Goal: Task Accomplishment & Management: Manage account settings

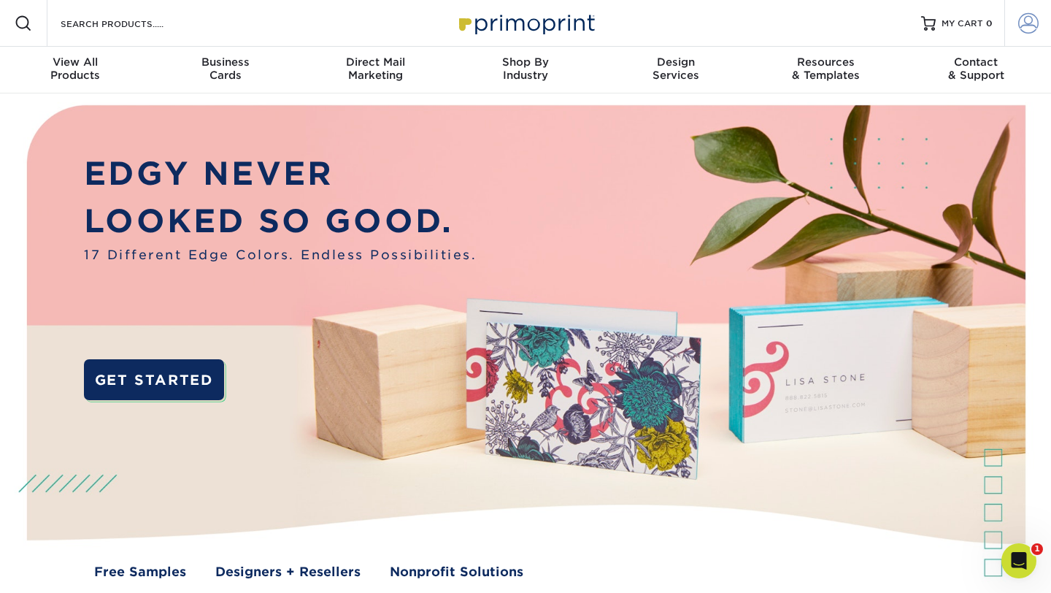
type input "[EMAIL_ADDRESS][DOMAIN_NAME]"
click at [1023, 26] on span at bounding box center [1028, 23] width 20 height 20
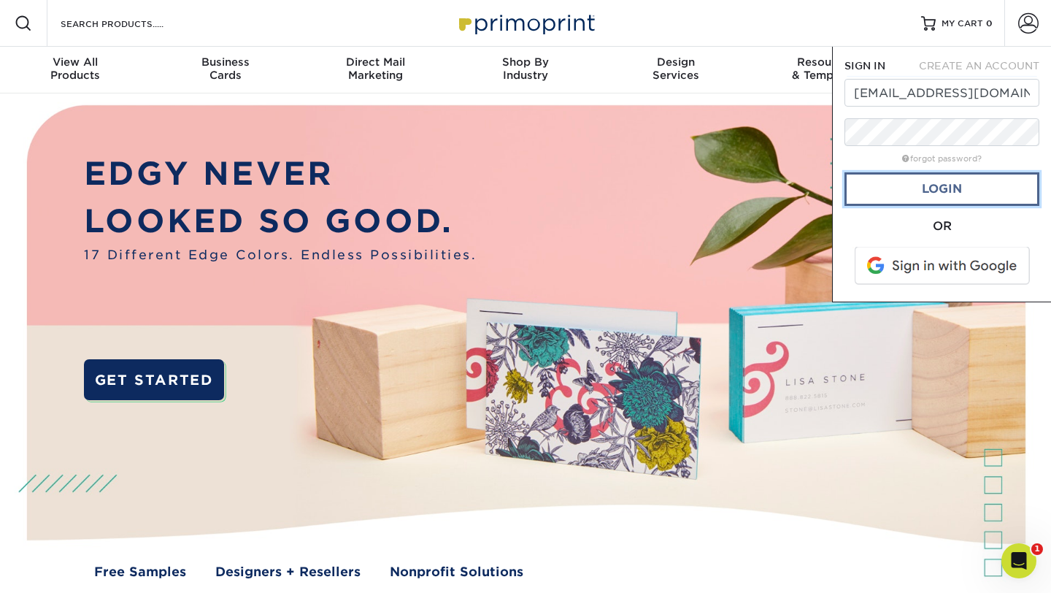
click at [929, 196] on link "Login" at bounding box center [942, 189] width 195 height 34
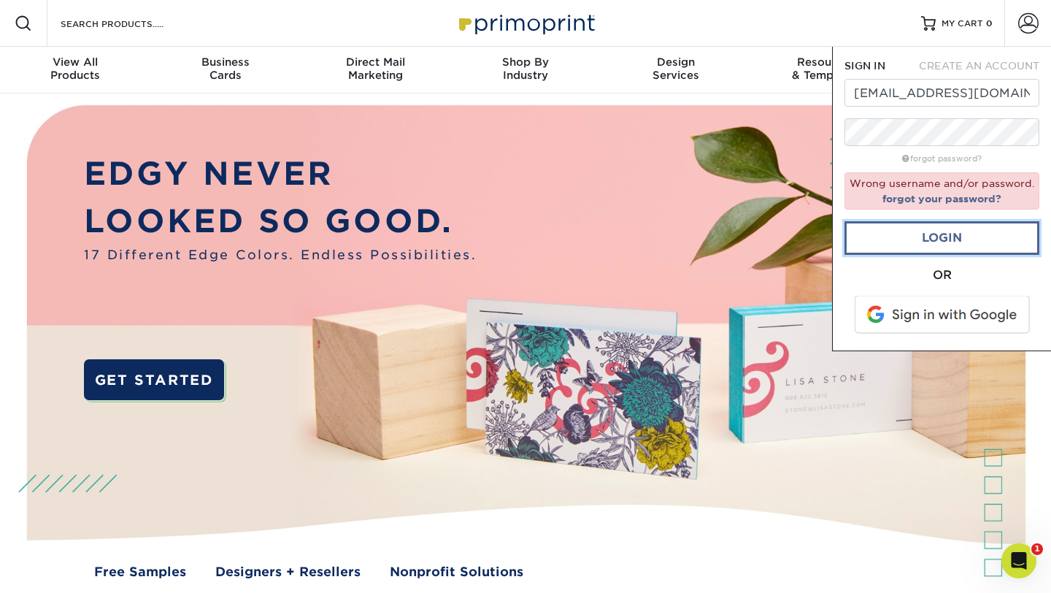
click at [880, 239] on link "Login" at bounding box center [942, 238] width 195 height 34
click at [937, 237] on link "Login" at bounding box center [942, 238] width 195 height 34
click at [938, 237] on link "Login" at bounding box center [942, 238] width 195 height 34
click at [947, 237] on link "Login" at bounding box center [942, 238] width 195 height 34
click at [947, 238] on link "Login" at bounding box center [942, 238] width 195 height 34
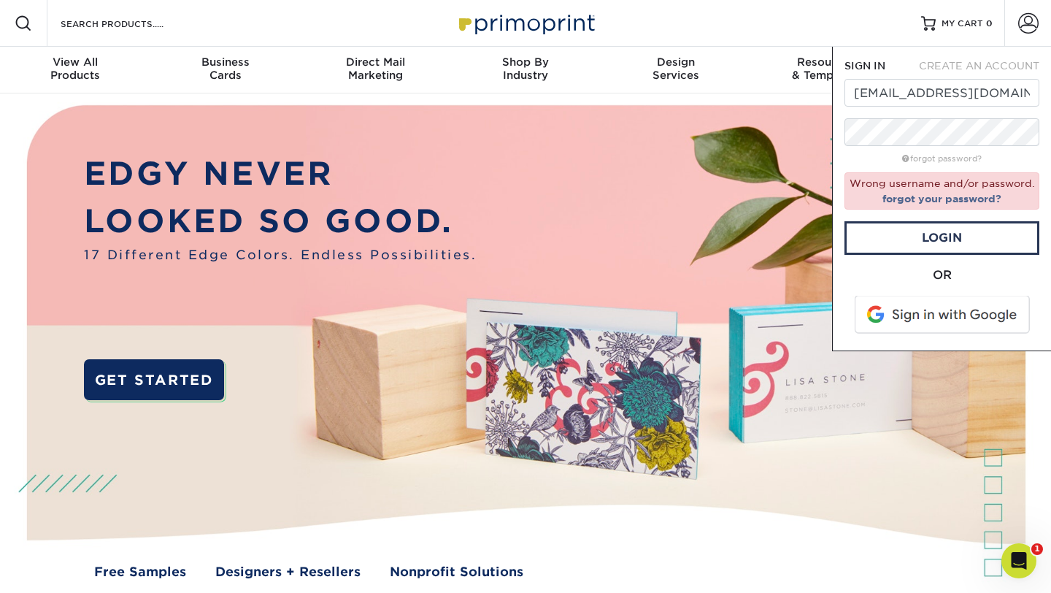
click at [938, 315] on span at bounding box center [943, 315] width 186 height 38
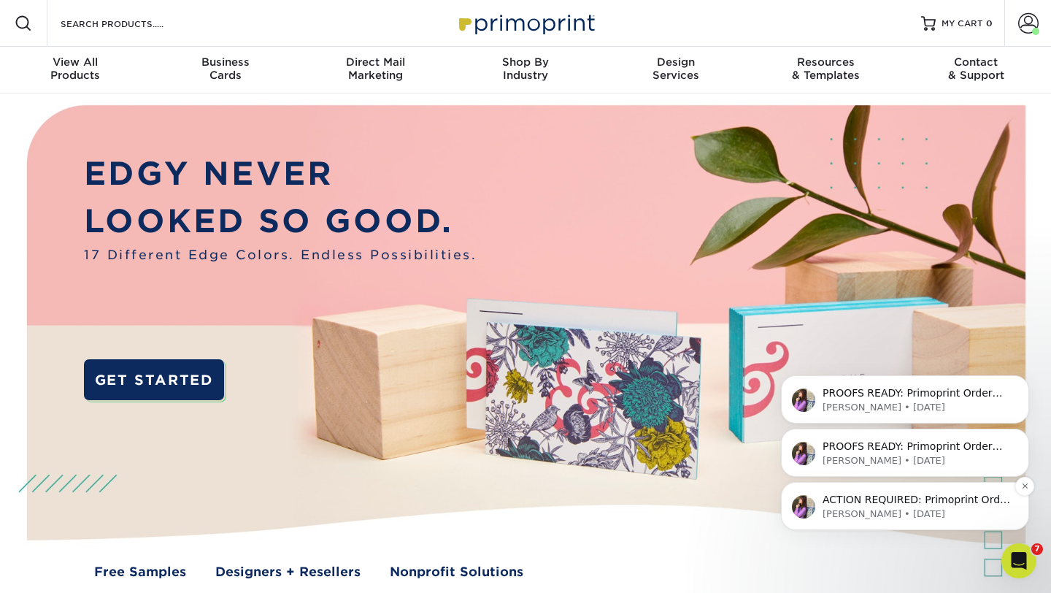
click at [848, 503] on p "ACTION REQUIRED: Primoprint Order 25527-104443-93588 Thank you for placing your…" at bounding box center [917, 500] width 188 height 15
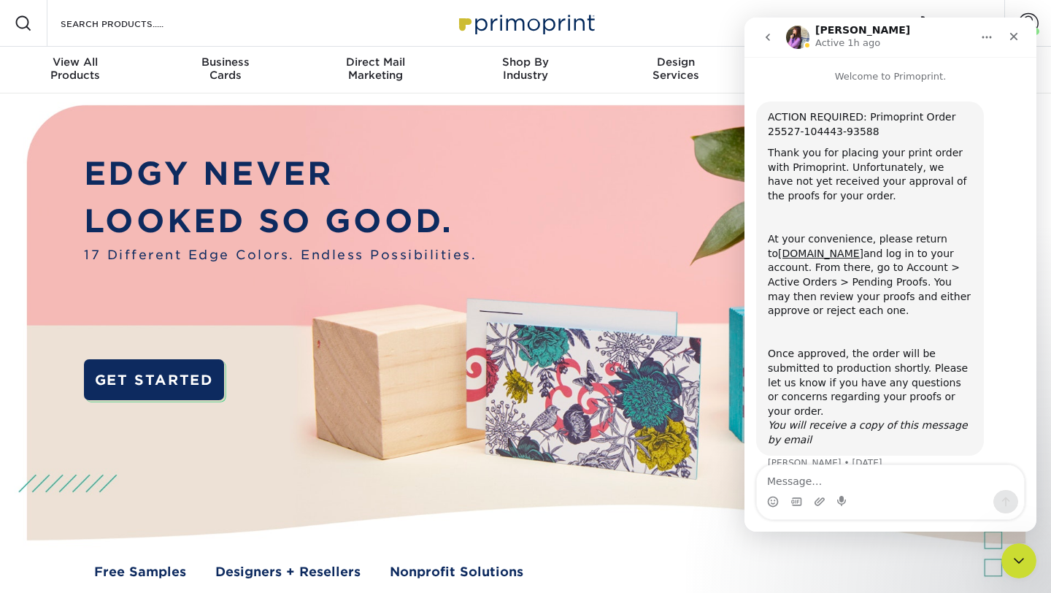
scroll to position [7, 0]
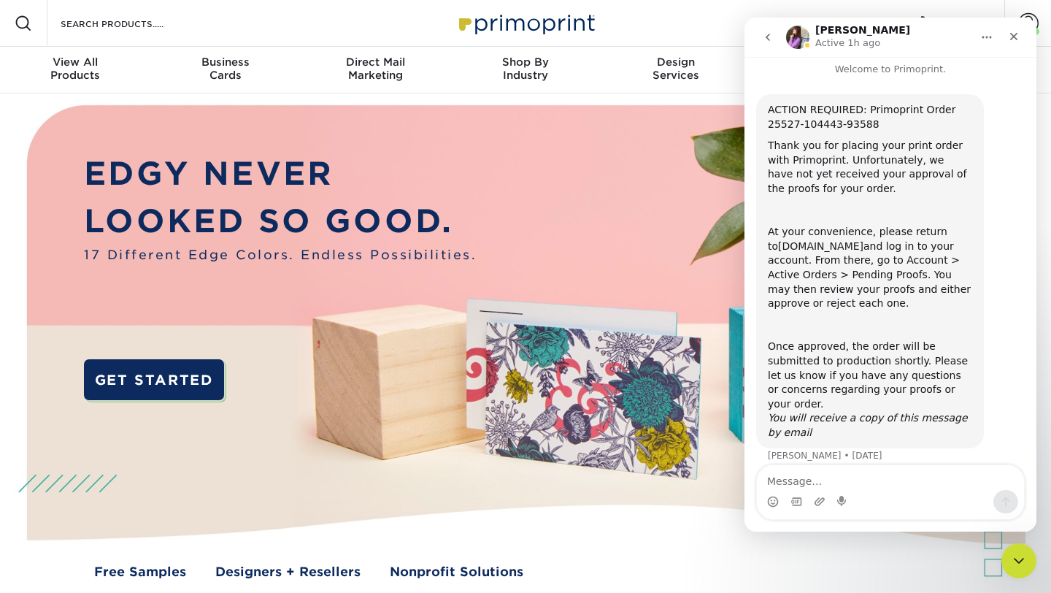
click at [813, 247] on link "www.primoprint.com" at bounding box center [820, 246] width 85 height 12
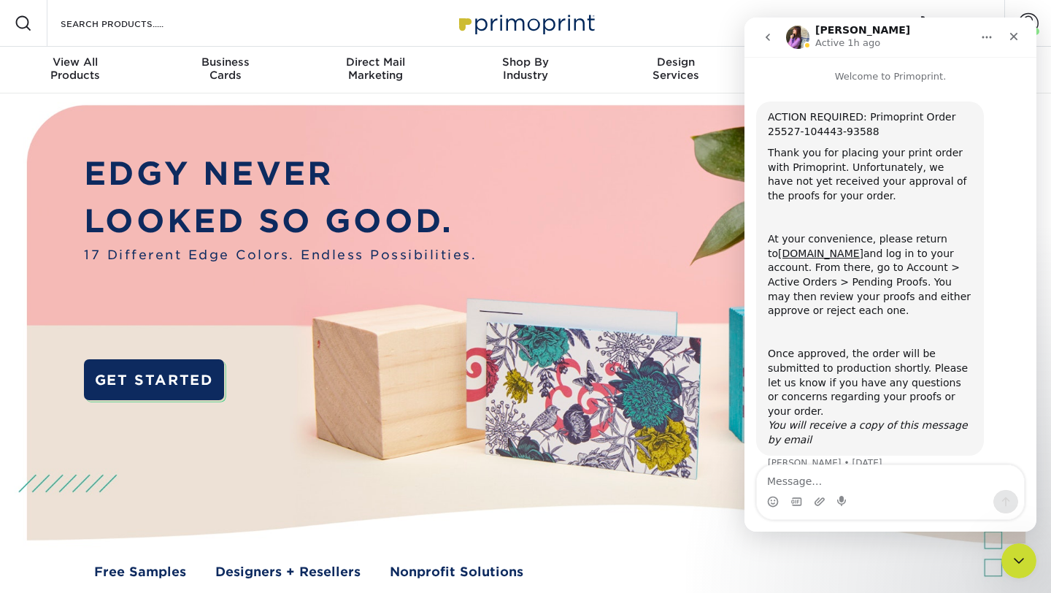
scroll to position [7, 0]
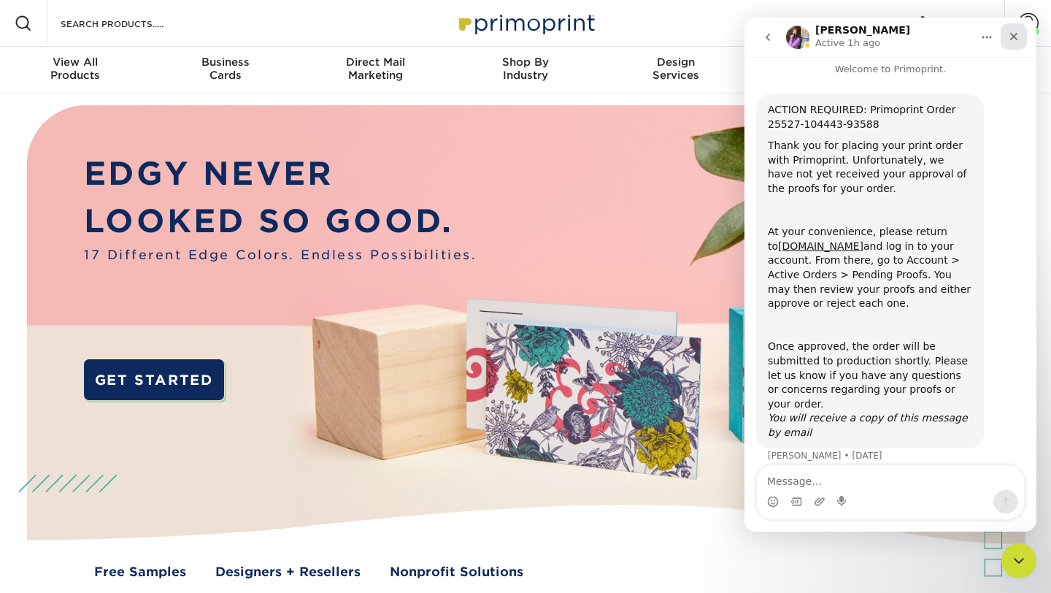
click at [1015, 31] on icon "Close" at bounding box center [1014, 37] width 12 height 12
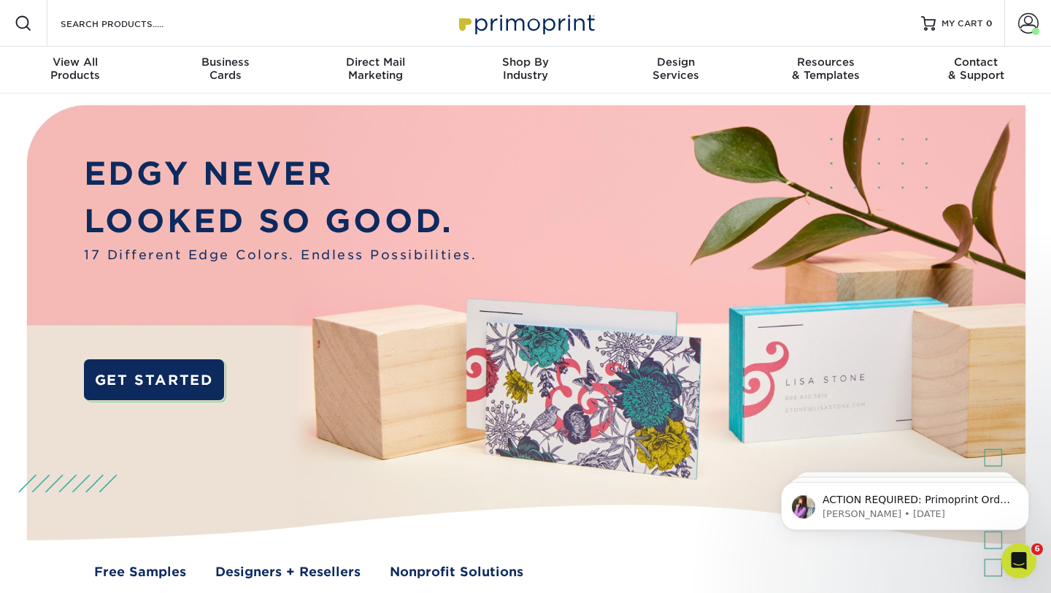
scroll to position [0, 0]
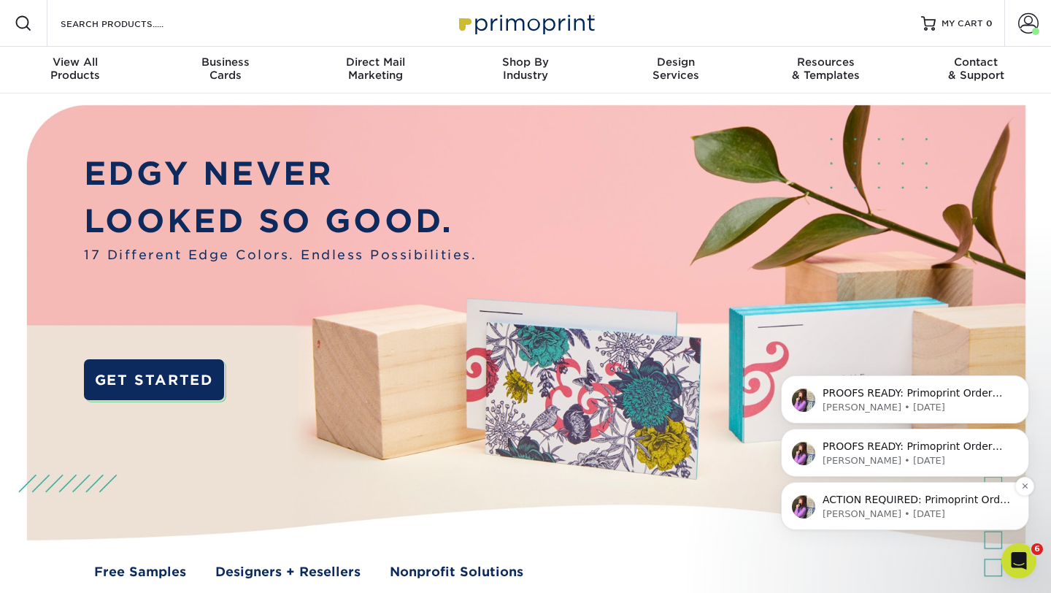
click at [854, 506] on div "ACTION REQUIRED: Primoprint Order 25527-104443-93588 Thank you for placing your…" at bounding box center [916, 500] width 193 height 19
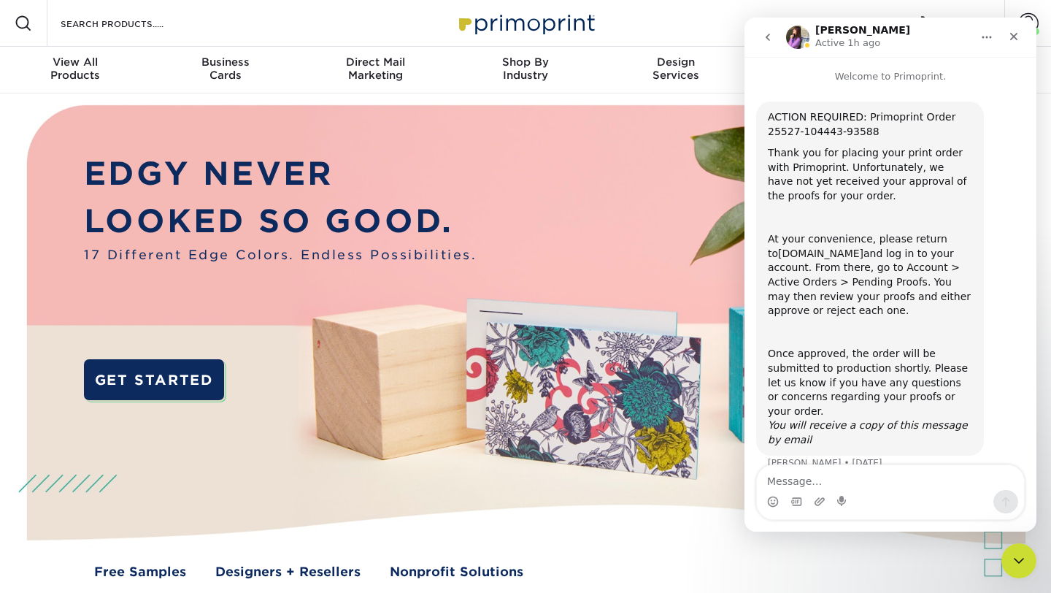
click at [815, 253] on link "www.primoprint.com" at bounding box center [820, 253] width 85 height 12
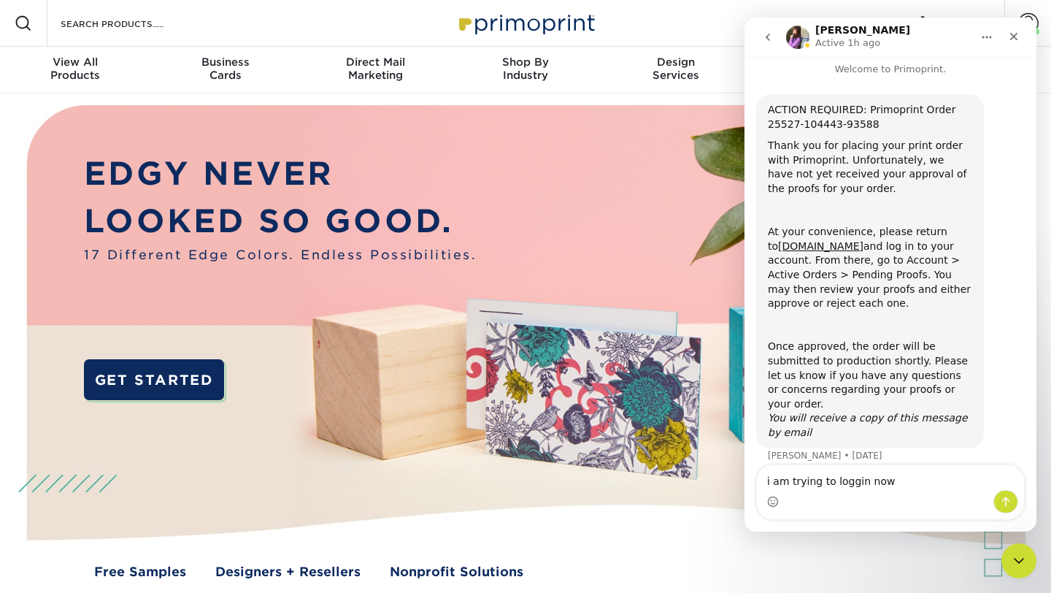
type textarea "i am trying to loggin now"
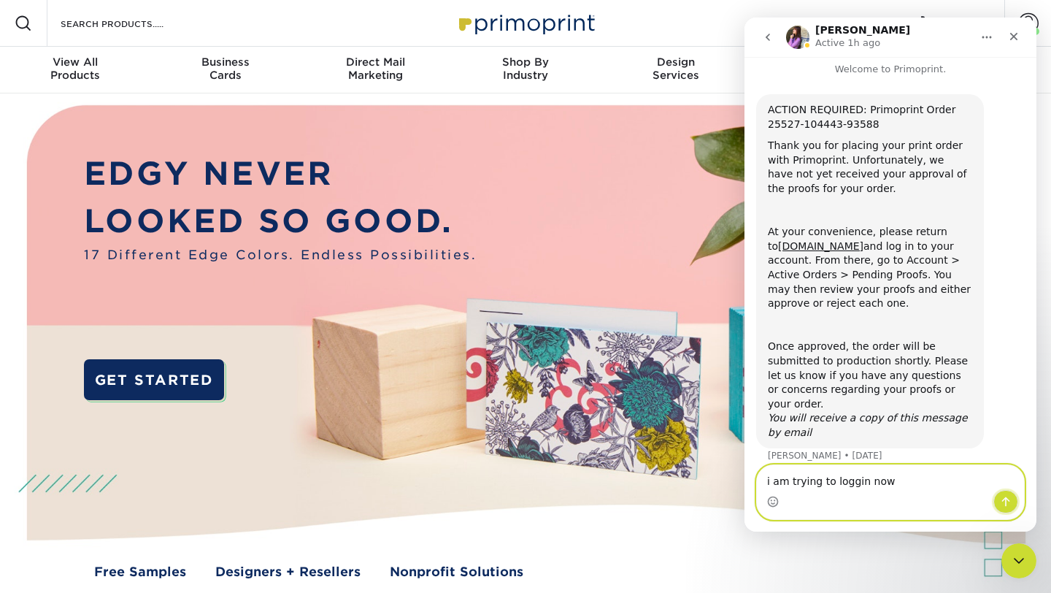
click at [1007, 501] on icon "Send a message…" at bounding box center [1006, 502] width 12 height 12
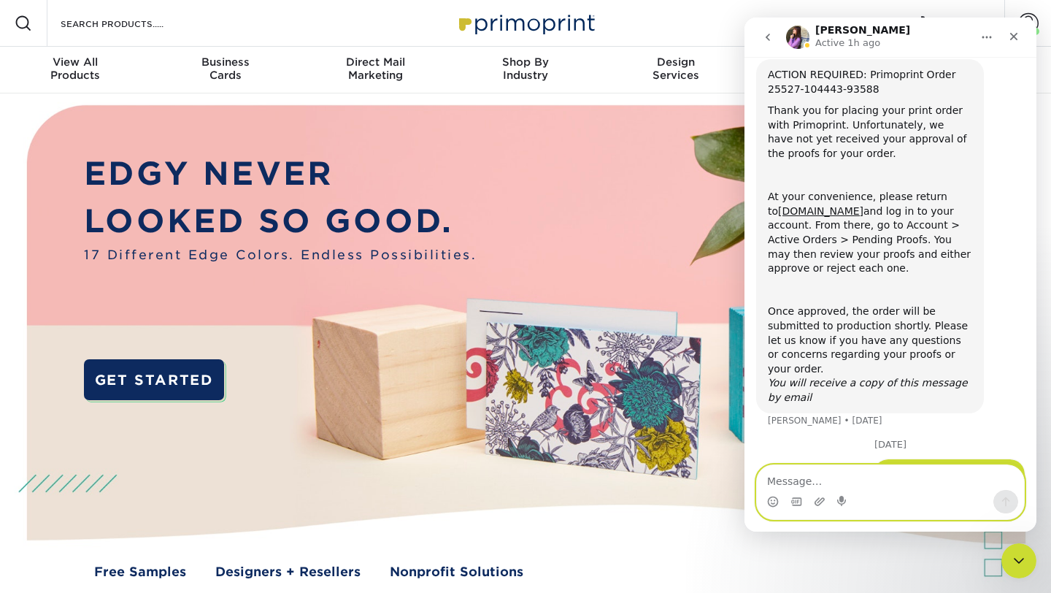
scroll to position [70, 0]
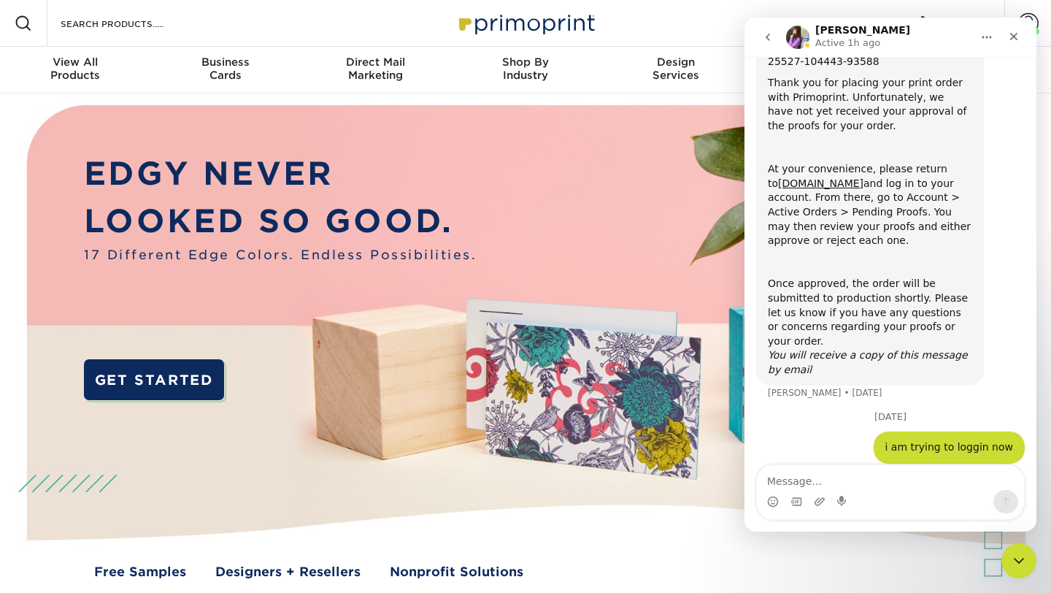
click at [652, 246] on img at bounding box center [525, 353] width 1041 height 520
click at [766, 36] on icon "go back" at bounding box center [768, 37] width 12 height 12
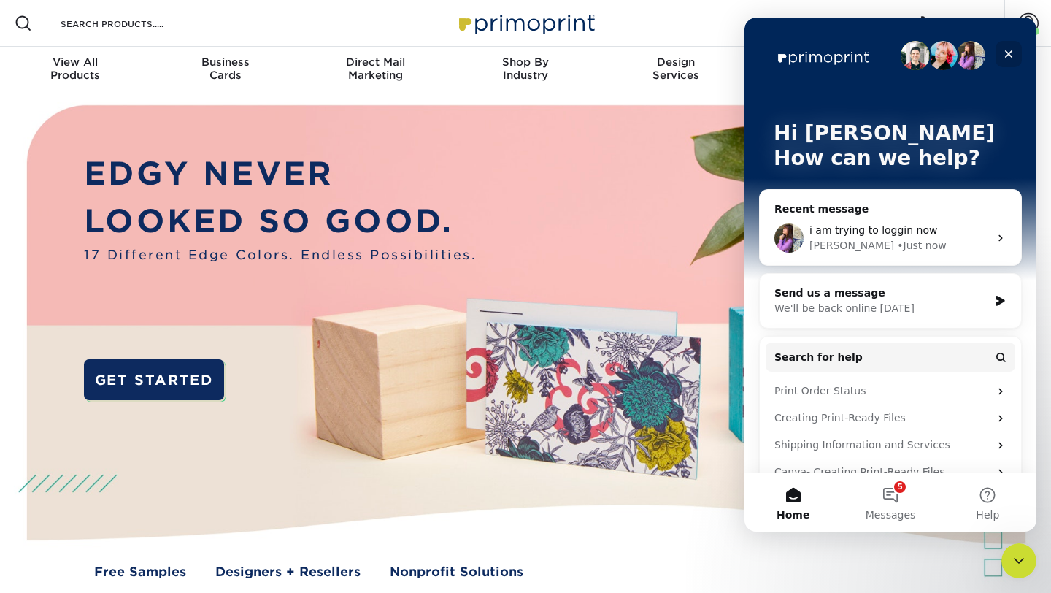
click at [1010, 50] on icon "Close" at bounding box center [1009, 54] width 12 height 12
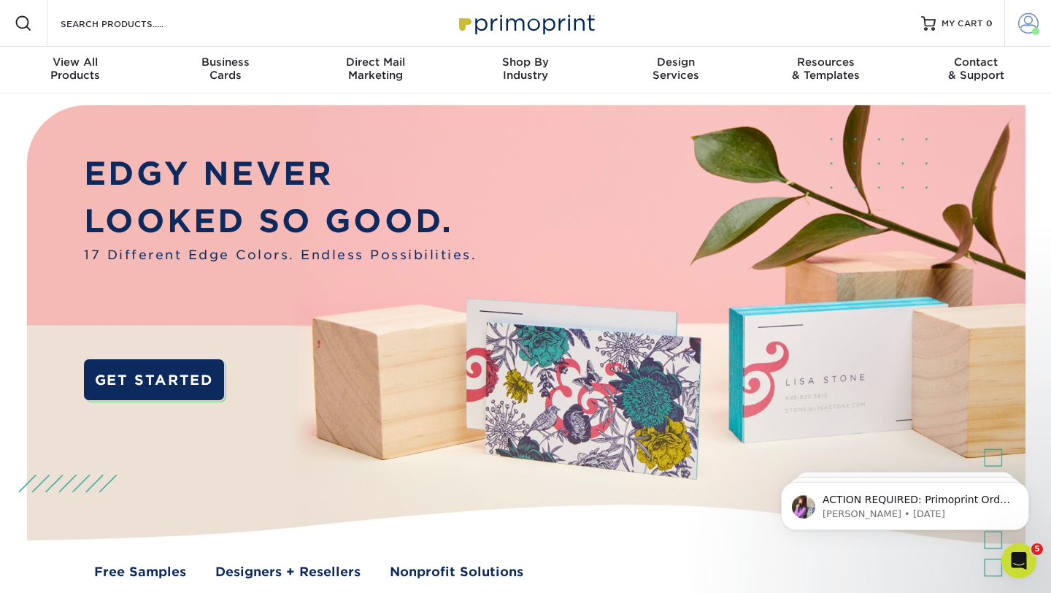
click at [1028, 21] on span at bounding box center [1028, 23] width 20 height 20
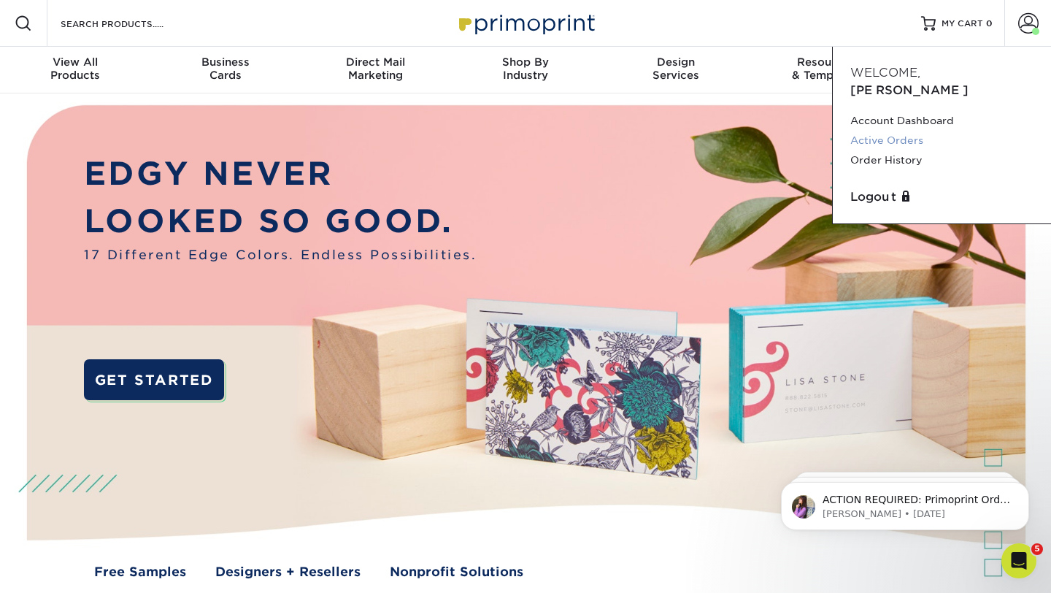
click at [860, 131] on link "Active Orders" at bounding box center [941, 141] width 183 height 20
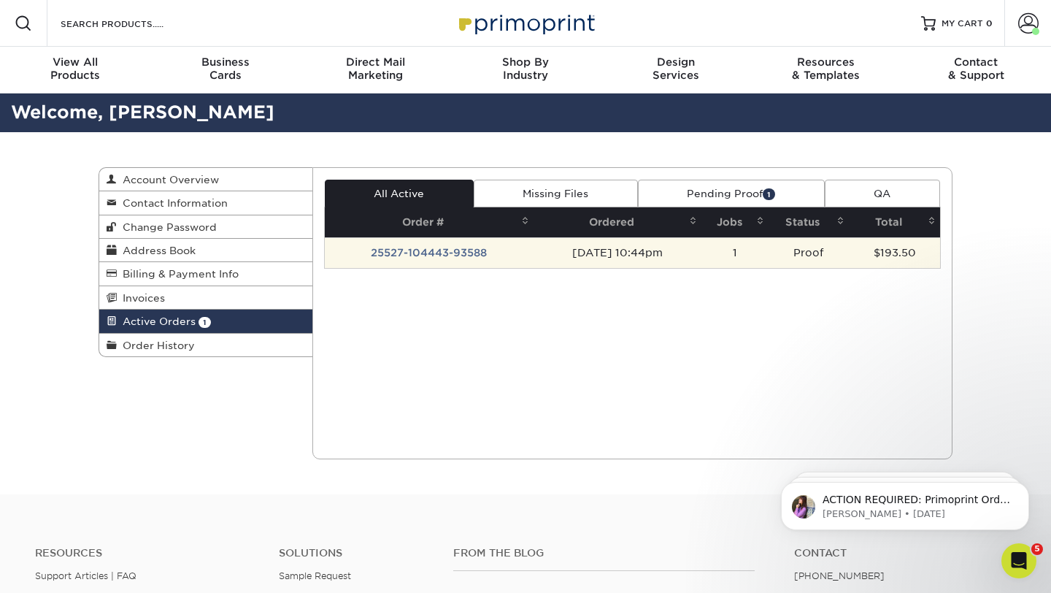
click at [444, 248] on td "25527-104443-93588" at bounding box center [429, 252] width 209 height 31
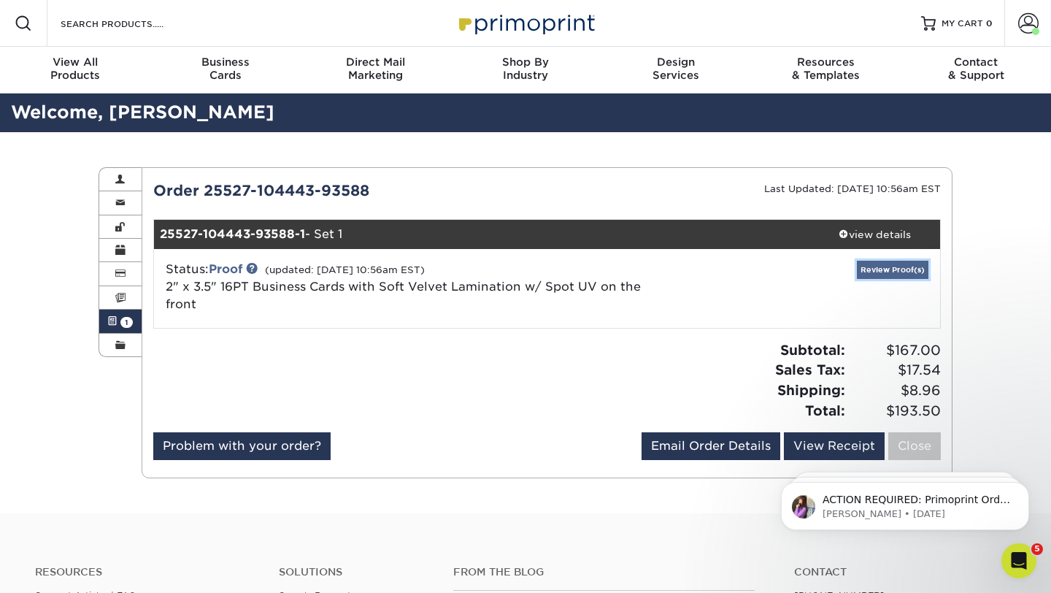
click at [896, 269] on link "Review Proof(s)" at bounding box center [893, 270] width 72 height 18
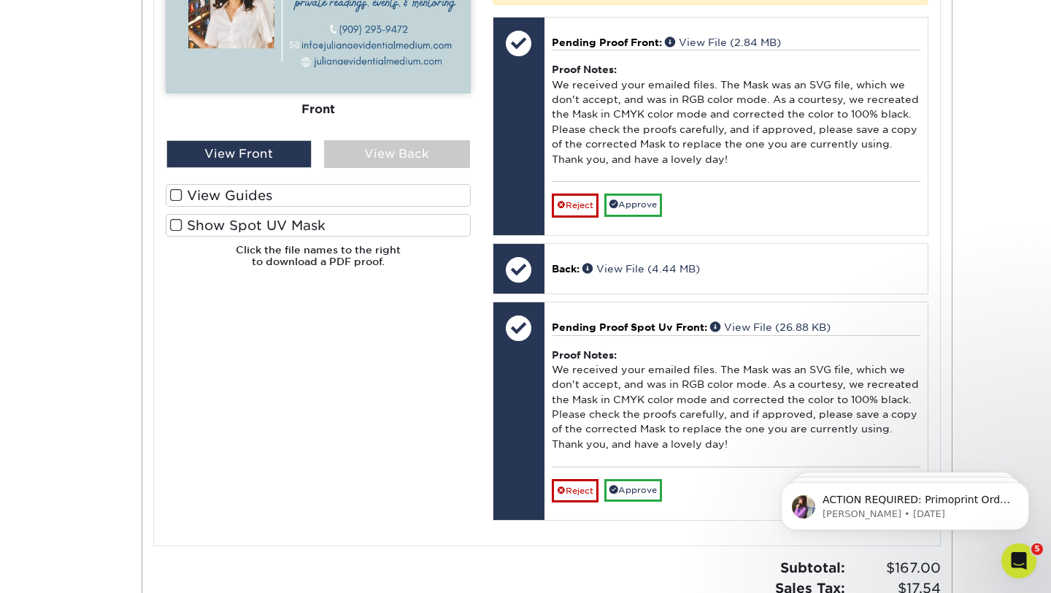
scroll to position [749, 0]
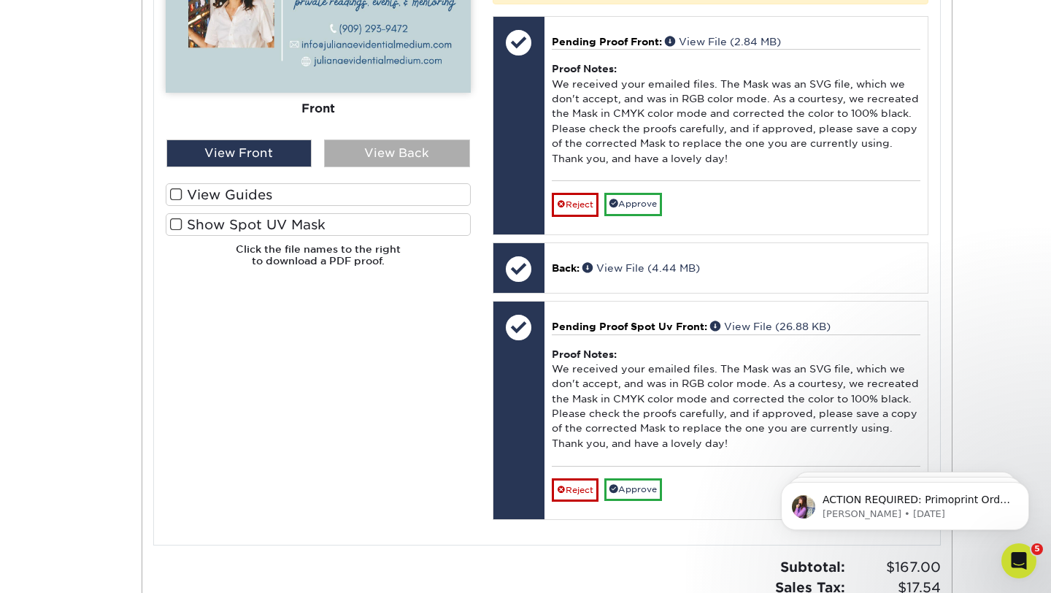
click at [365, 147] on div "View Back" at bounding box center [397, 153] width 146 height 28
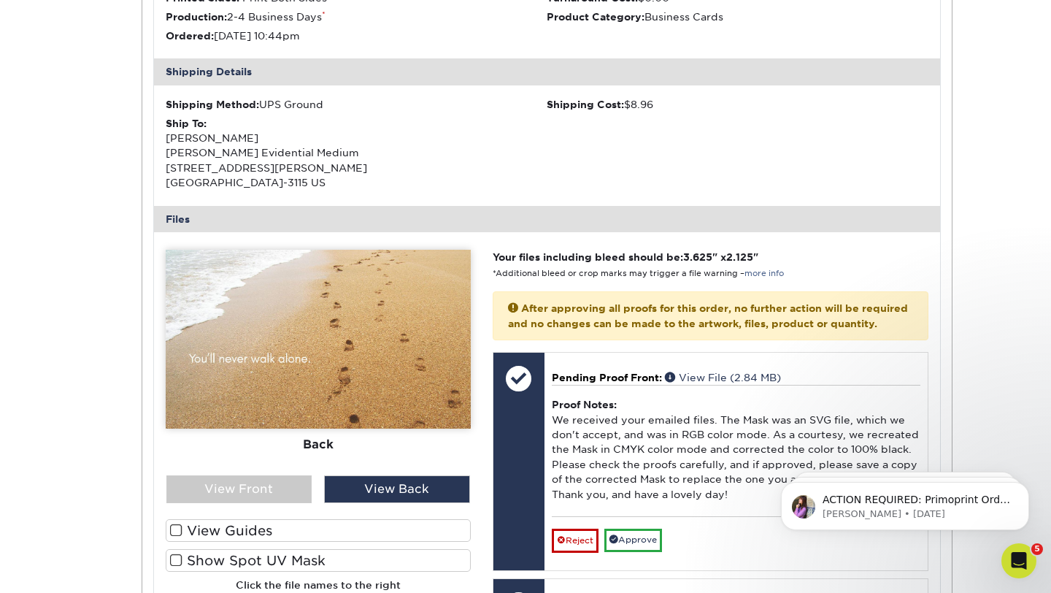
scroll to position [409, 0]
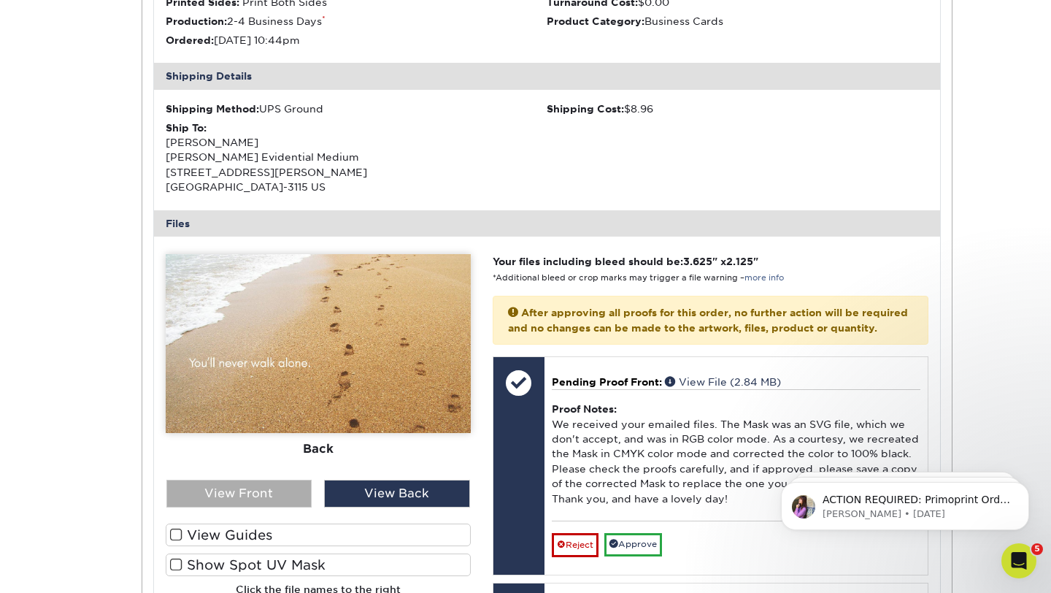
click at [231, 491] on div "View Front" at bounding box center [239, 494] width 146 height 28
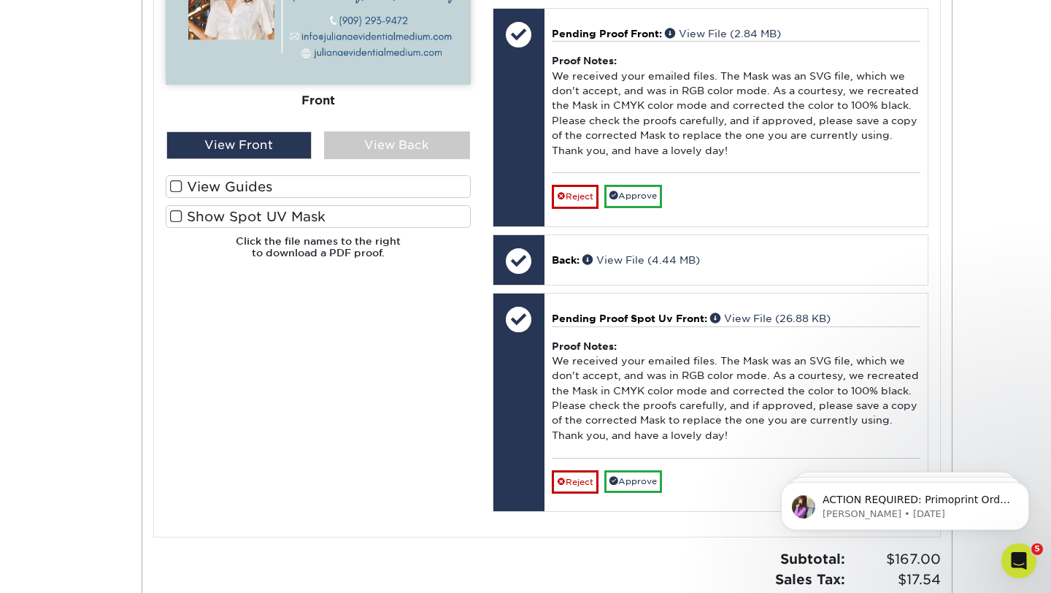
scroll to position [779, 0]
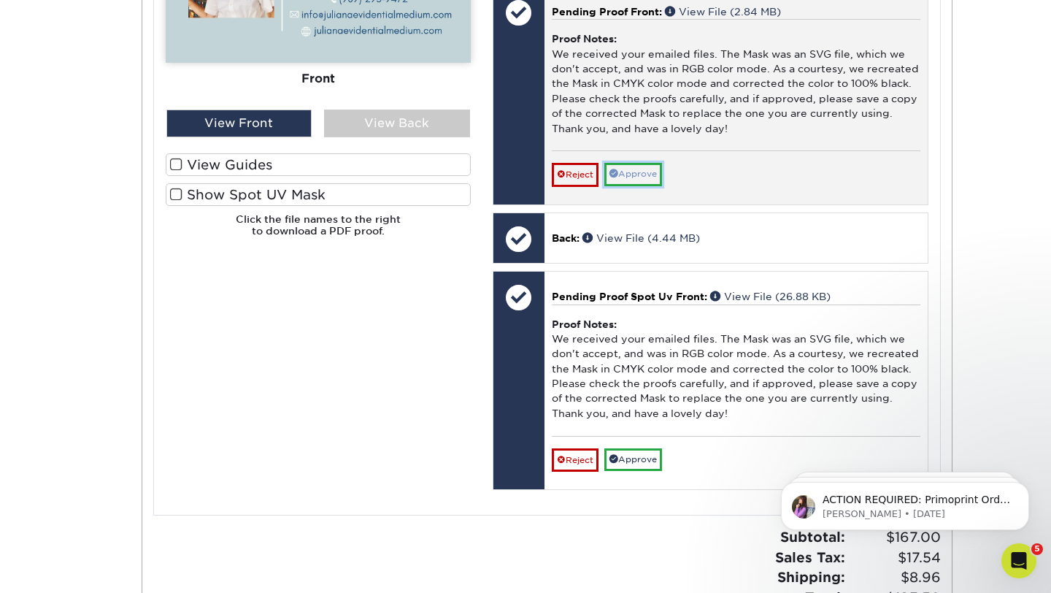
click at [631, 185] on link "Approve" at bounding box center [633, 174] width 58 height 23
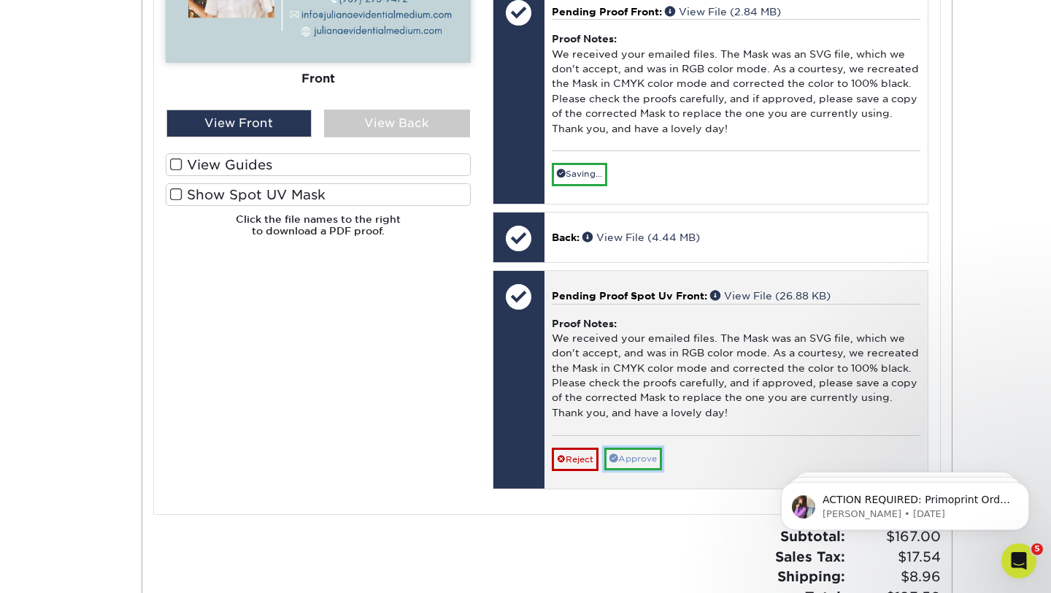
click at [639, 468] on link "Approve" at bounding box center [633, 458] width 58 height 23
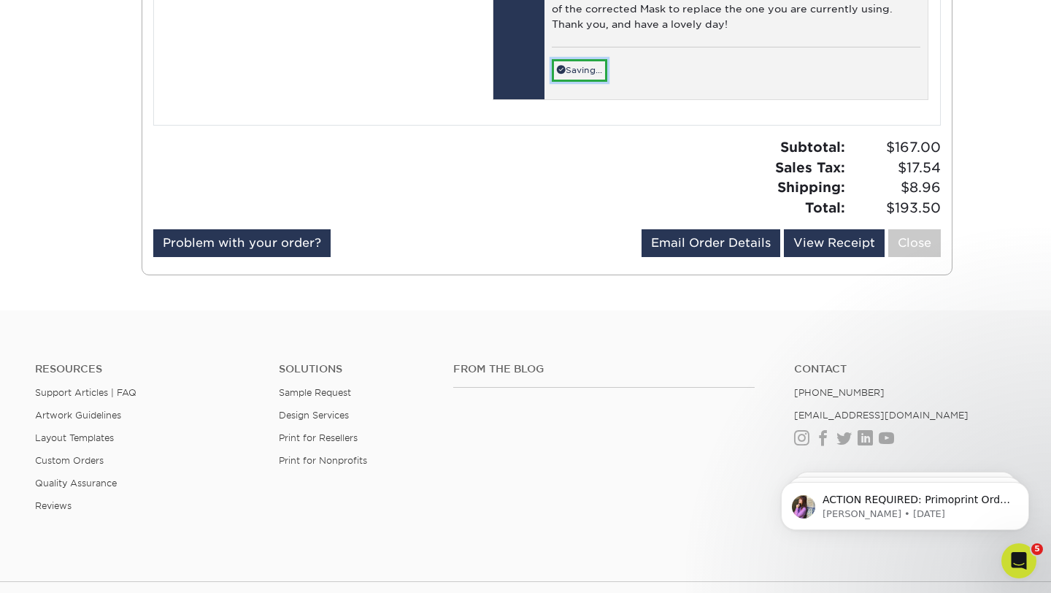
scroll to position [1255, 0]
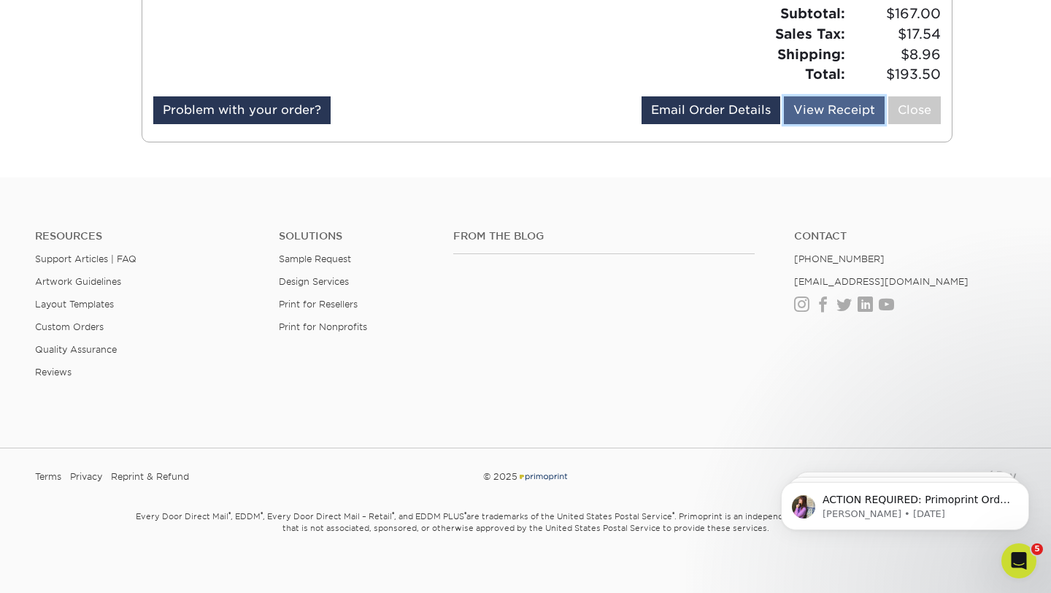
click at [829, 122] on link "View Receipt" at bounding box center [834, 110] width 101 height 28
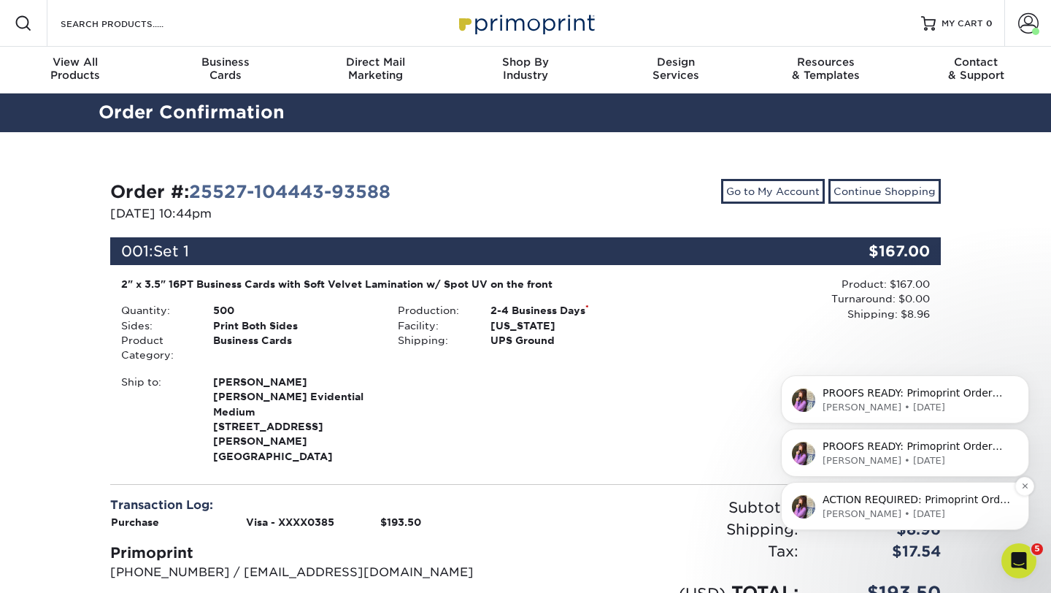
click at [869, 502] on p "ACTION REQUIRED: Primoprint Order 25527-104443-93588 Thank you for placing your…" at bounding box center [917, 500] width 188 height 15
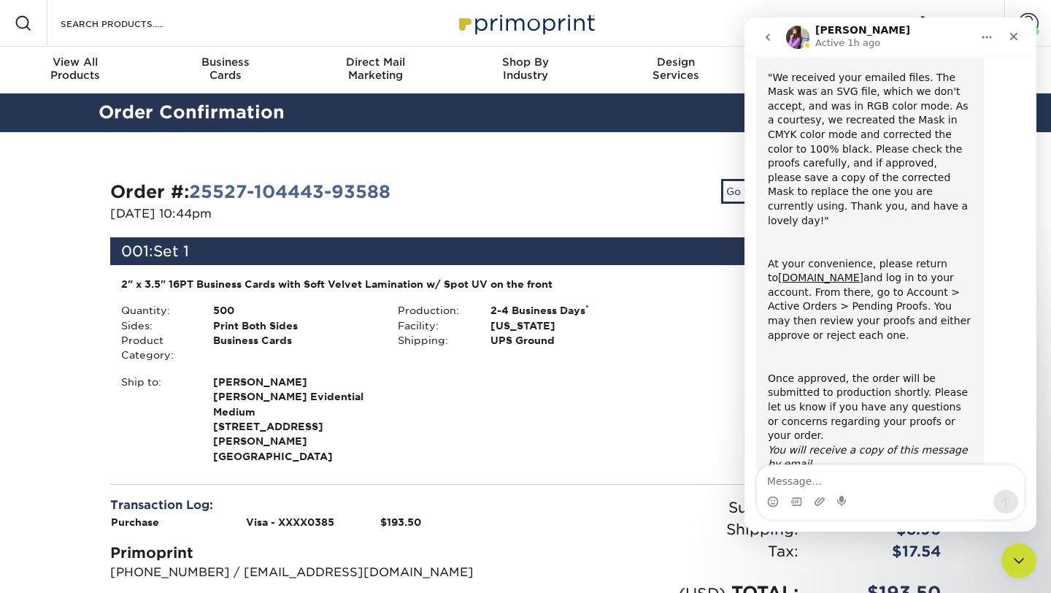
scroll to position [165, 0]
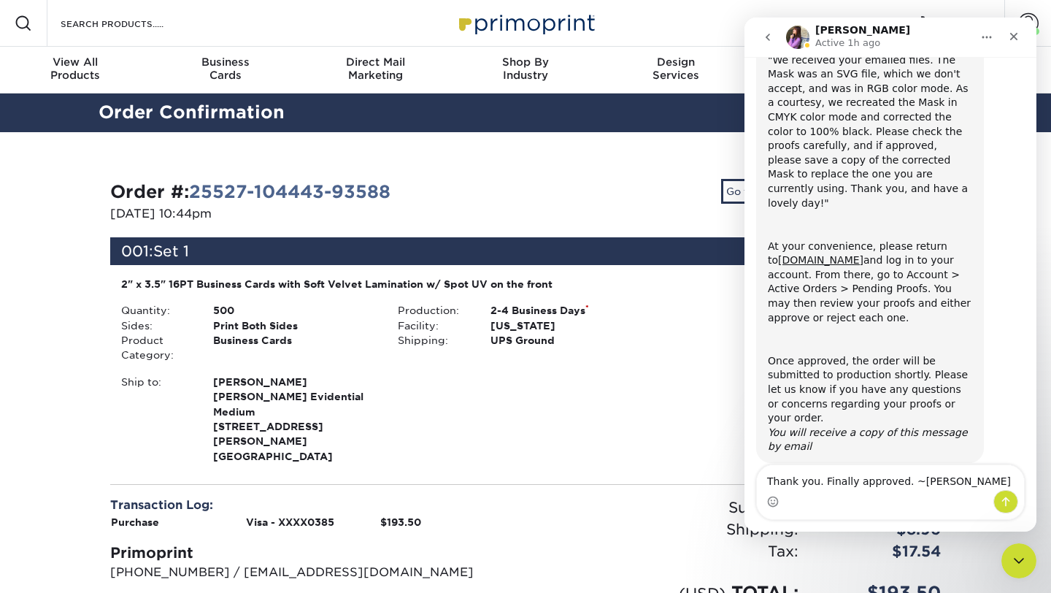
type textarea "Thank you. Finally approved. ~[PERSON_NAME]"
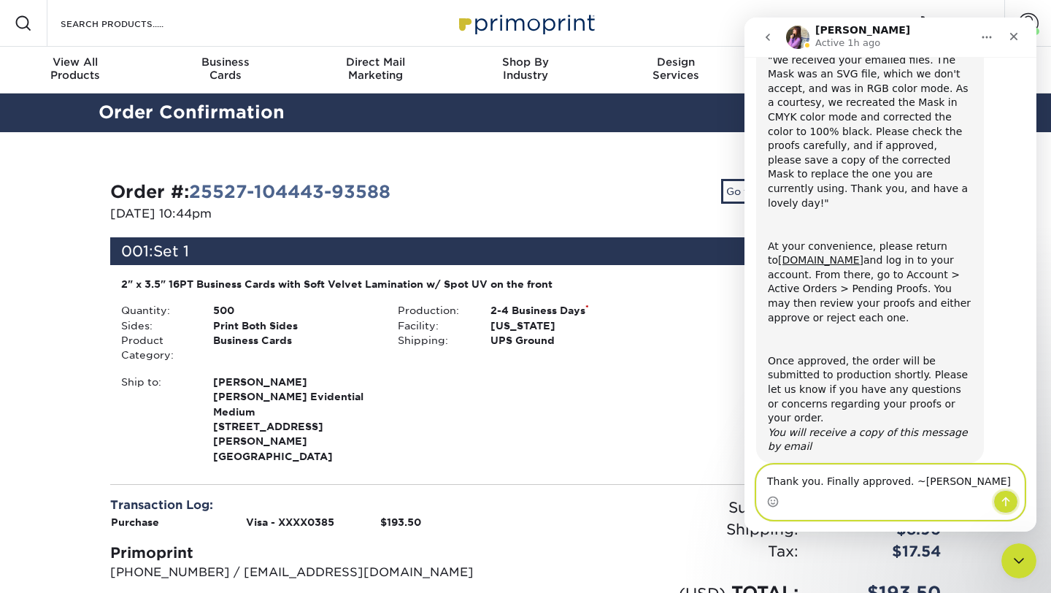
click at [1007, 501] on icon "Send a message…" at bounding box center [1006, 502] width 12 height 12
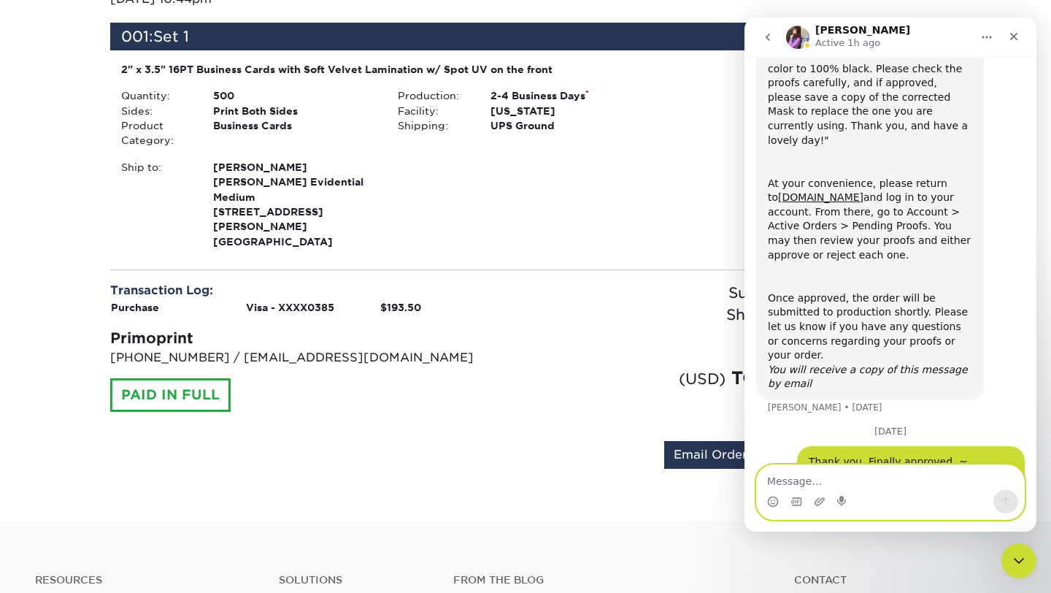
scroll to position [0, 0]
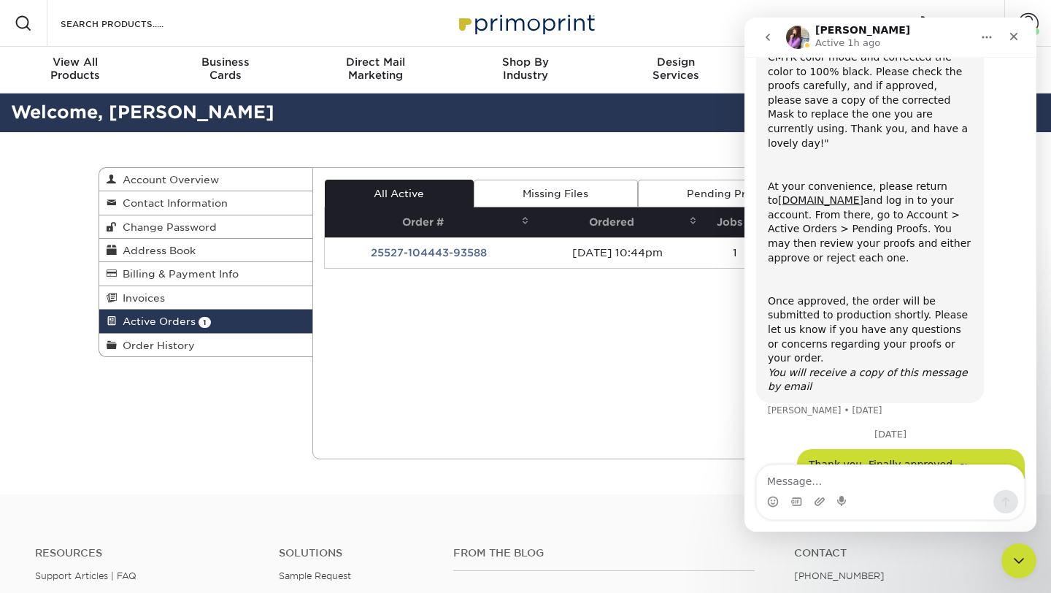
scroll to position [228, 0]
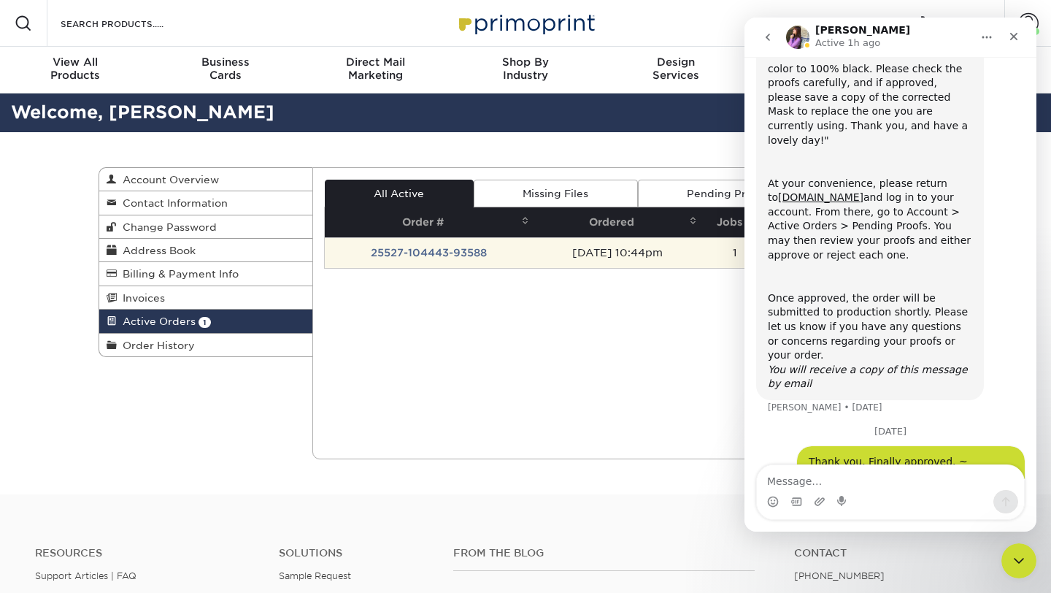
click at [420, 253] on td "25527-104443-93588" at bounding box center [429, 252] width 209 height 31
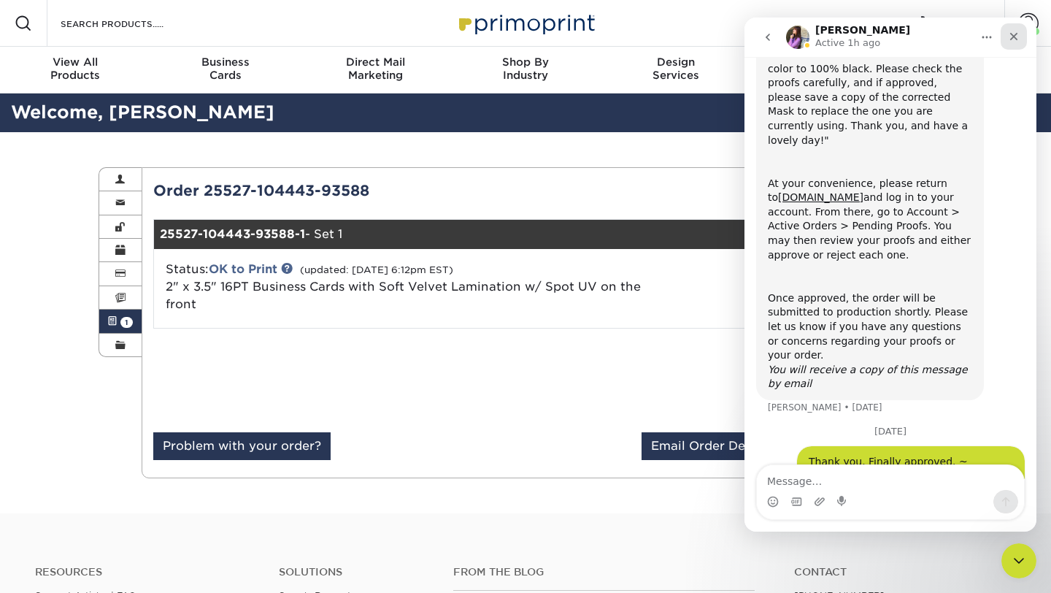
click at [1016, 34] on icon "Close" at bounding box center [1014, 37] width 8 height 8
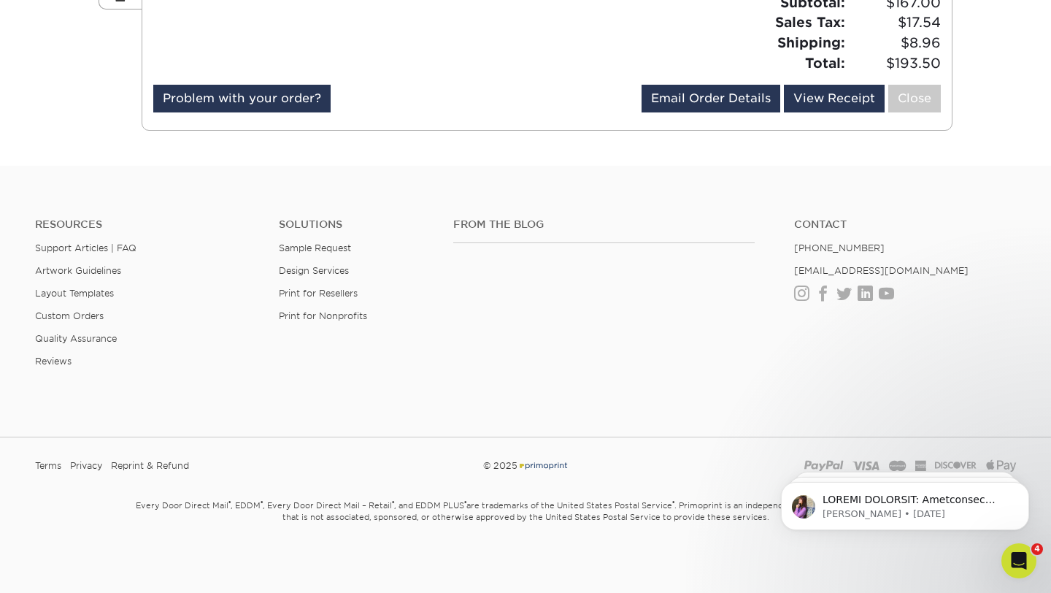
scroll to position [0, 0]
